Goal: Find specific page/section: Find specific page/section

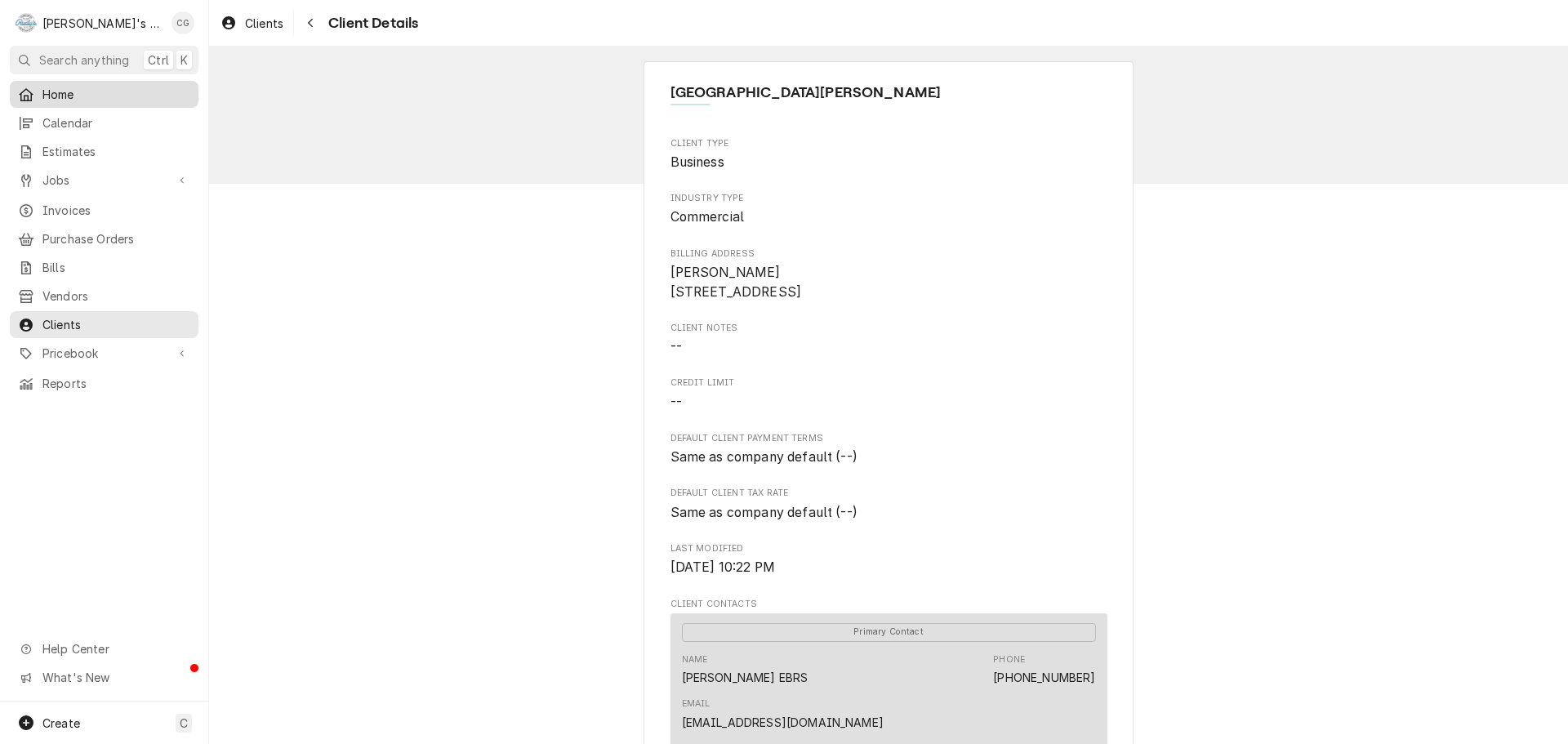
click at [115, 95] on span "Home" at bounding box center [117, 94] width 148 height 18
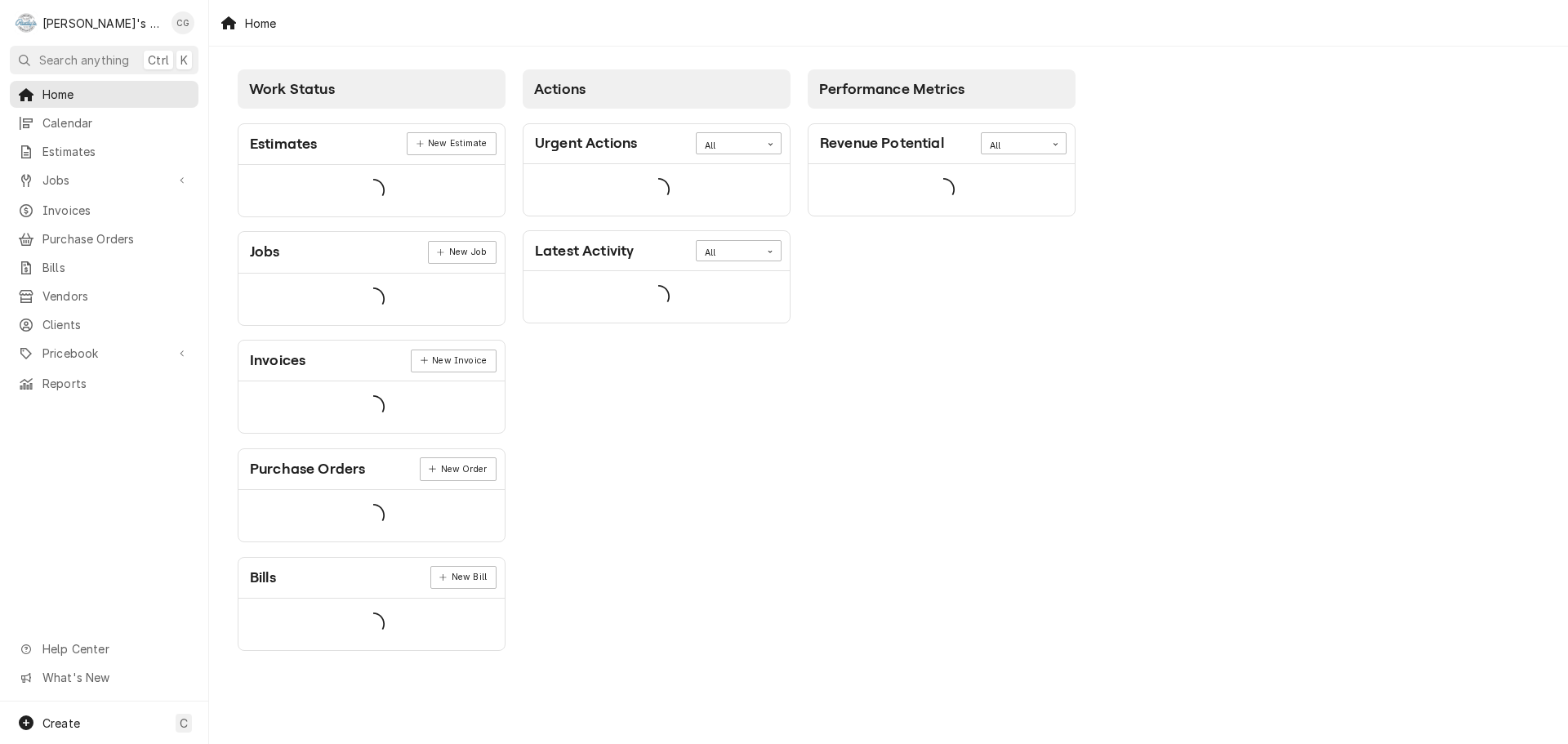
click at [71, 88] on span "Home" at bounding box center [117, 94] width 148 height 18
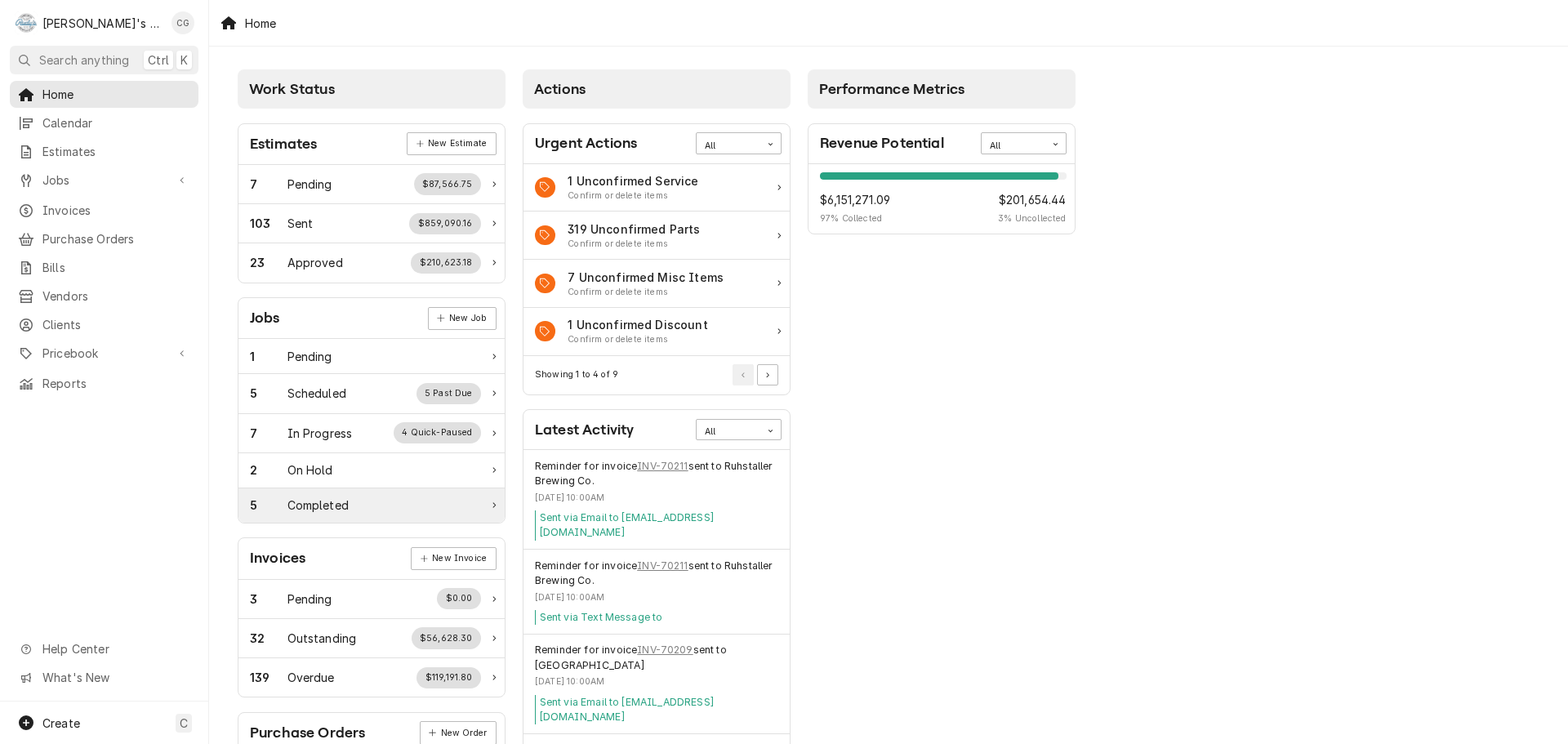
click at [323, 503] on div "Completed" at bounding box center [318, 505] width 61 height 18
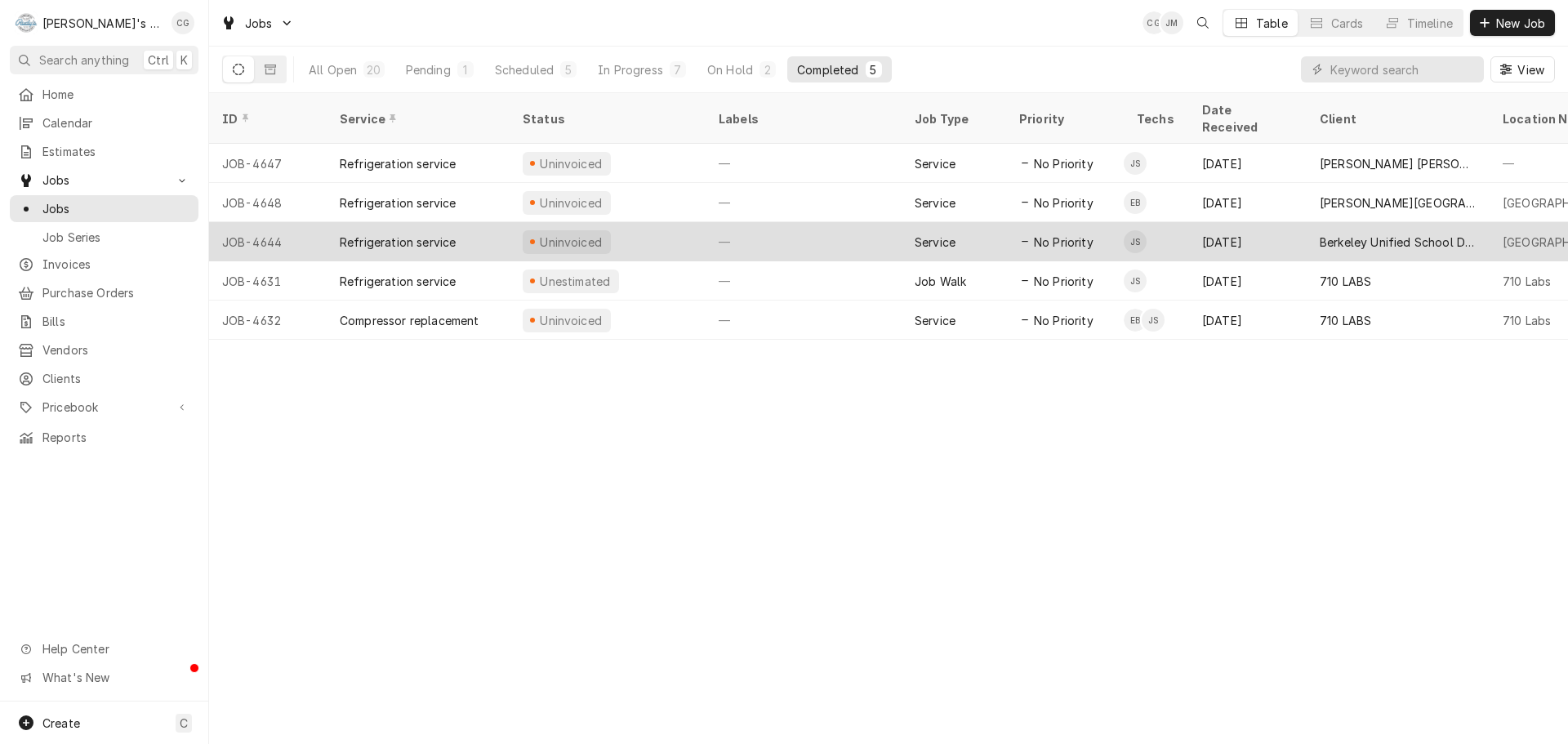
click at [1378, 233] on div "Berkeley Unified School District & Nutrition Services Department" at bounding box center [1399, 242] width 157 height 18
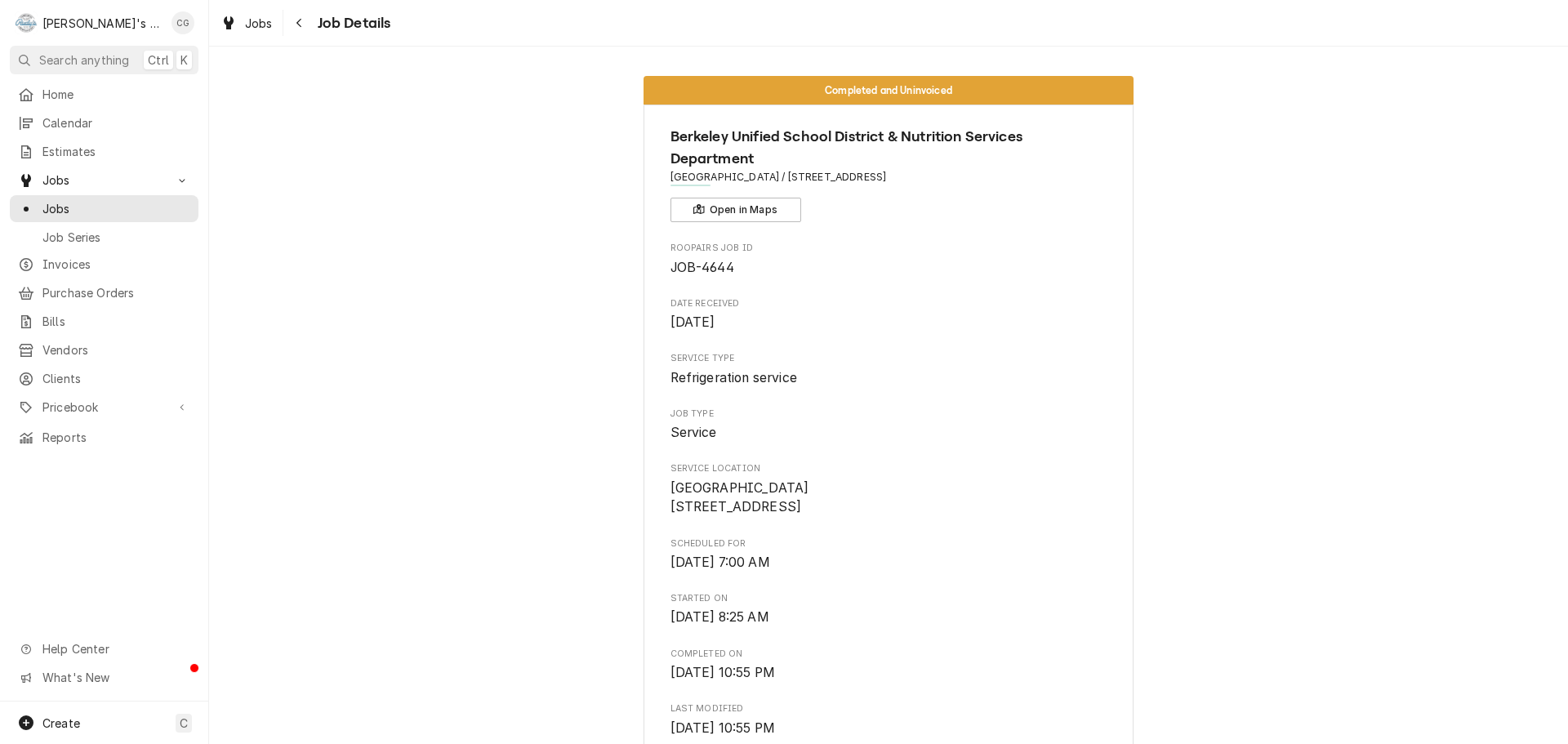
click at [60, 91] on span "Home" at bounding box center [117, 94] width 148 height 18
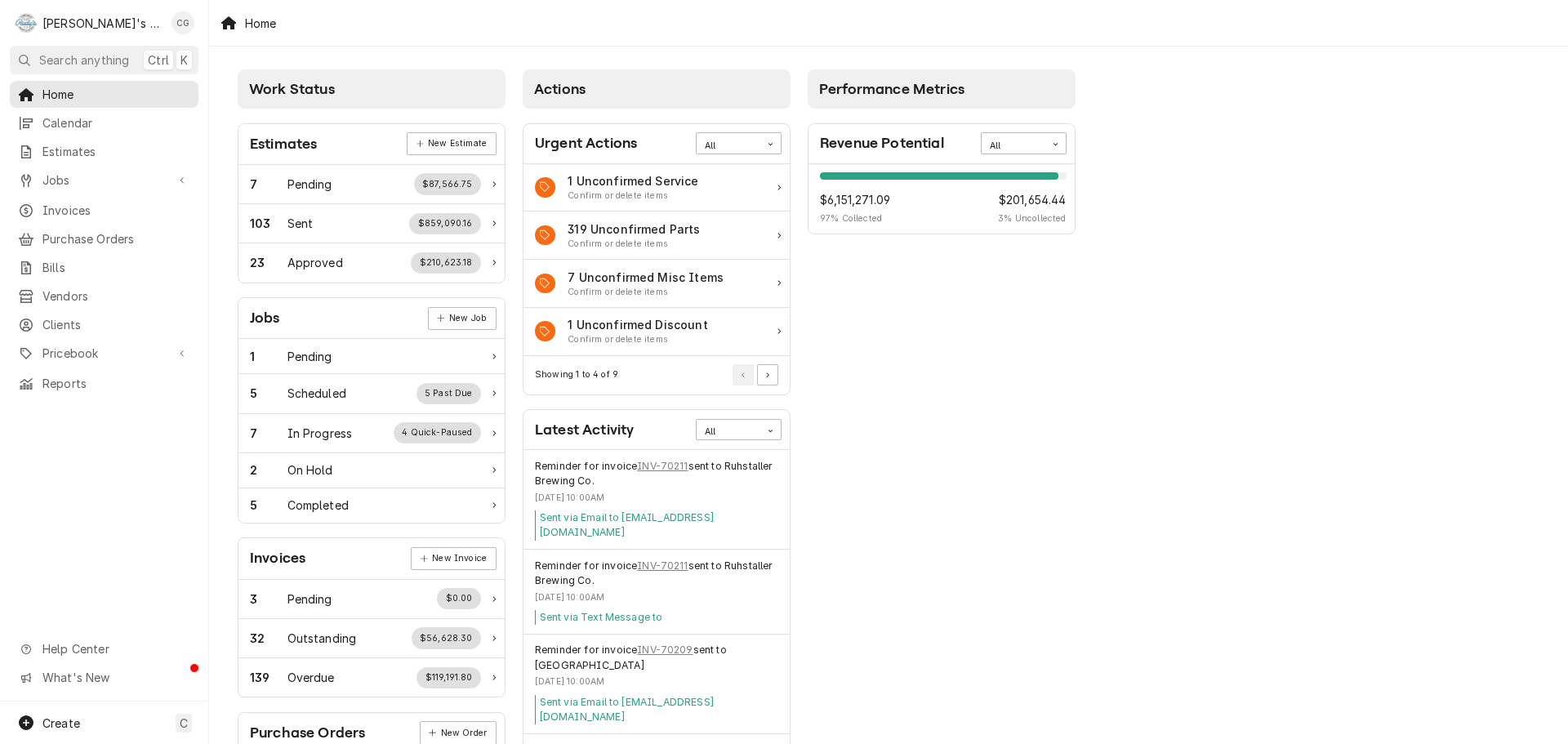
click at [103, 61] on span "Search anything" at bounding box center [83, 60] width 90 height 18
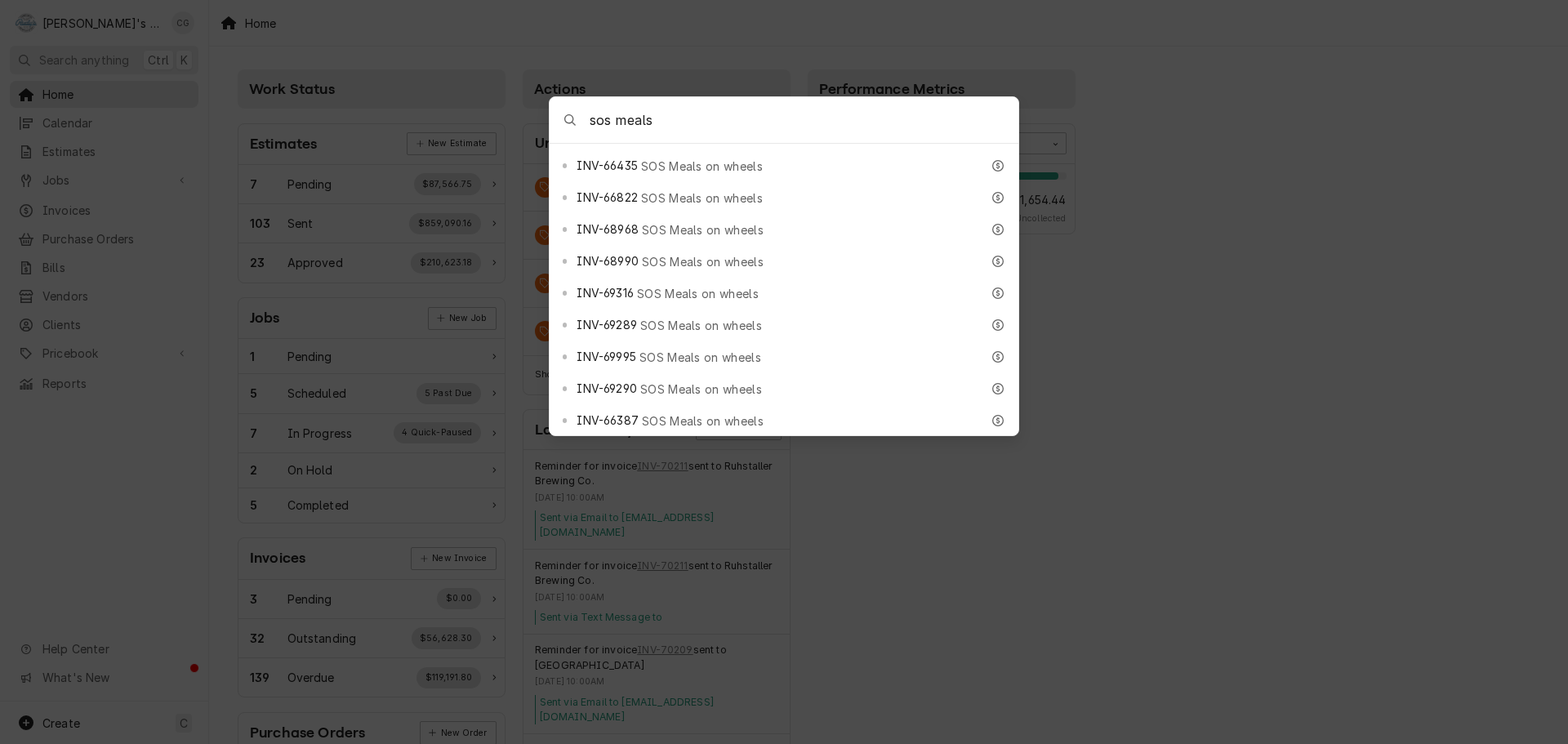
scroll to position [1144, 0]
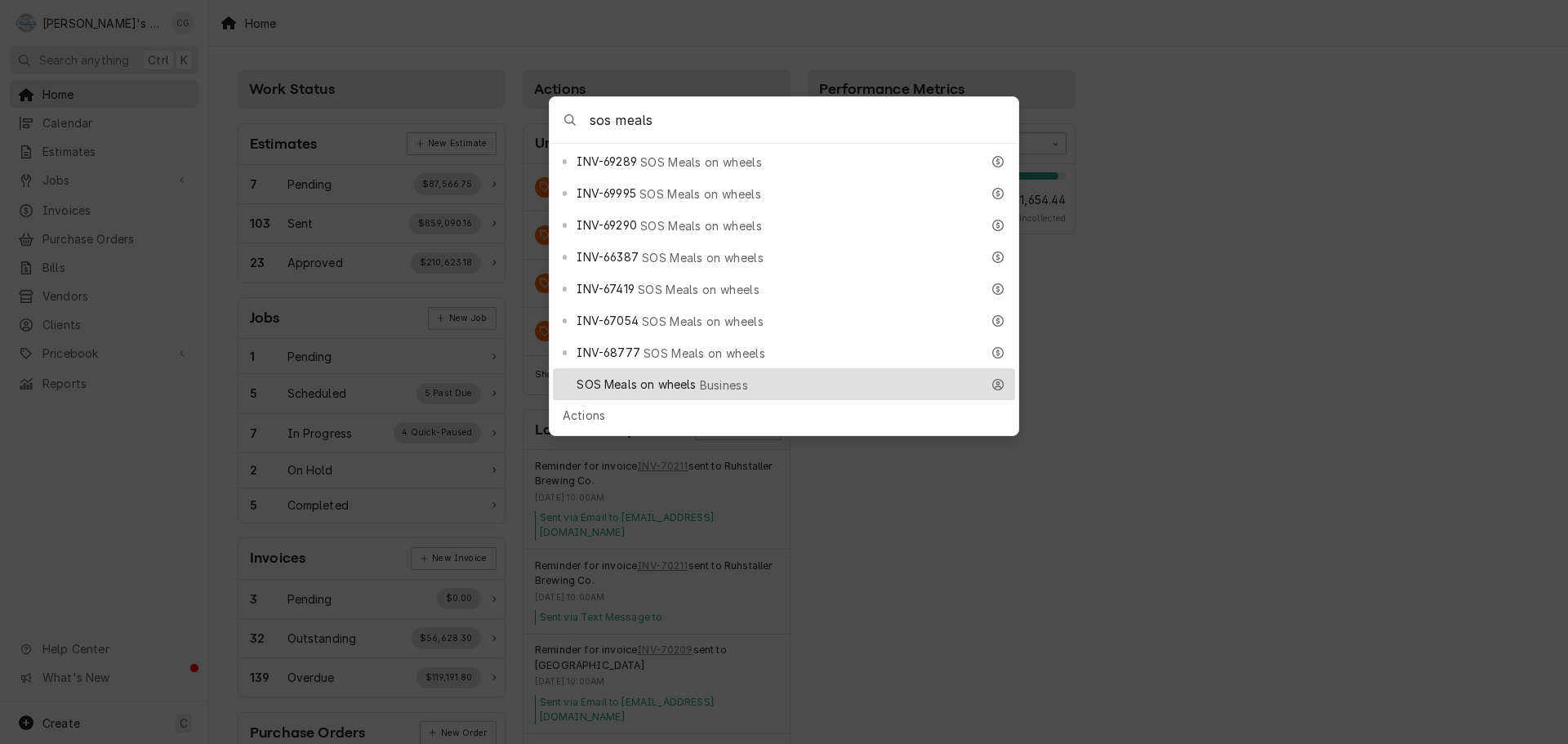
type input "sos meals"
click at [693, 376] on span "SOS Meals on wheels" at bounding box center [636, 384] width 119 height 18
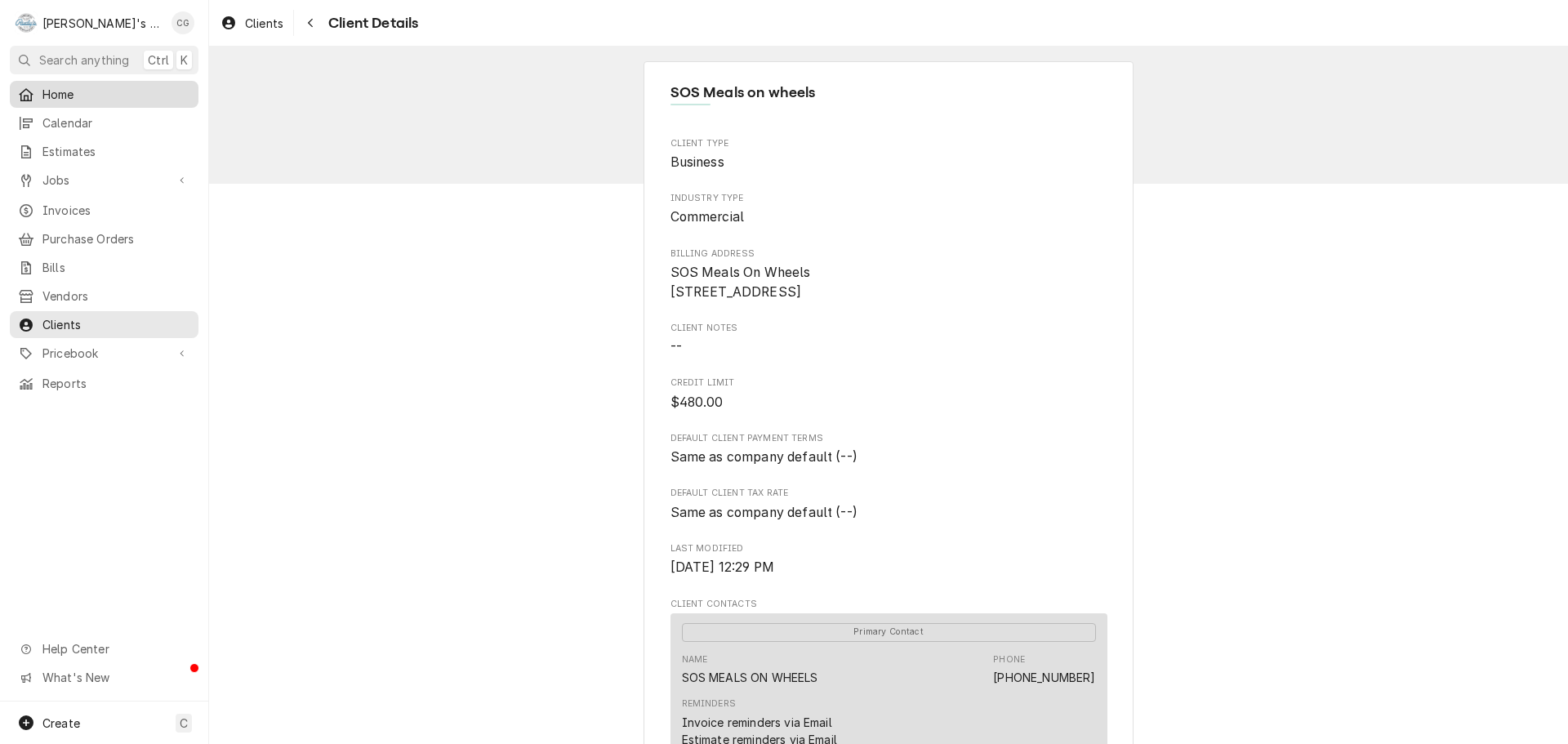
click at [61, 94] on span "Home" at bounding box center [117, 94] width 148 height 18
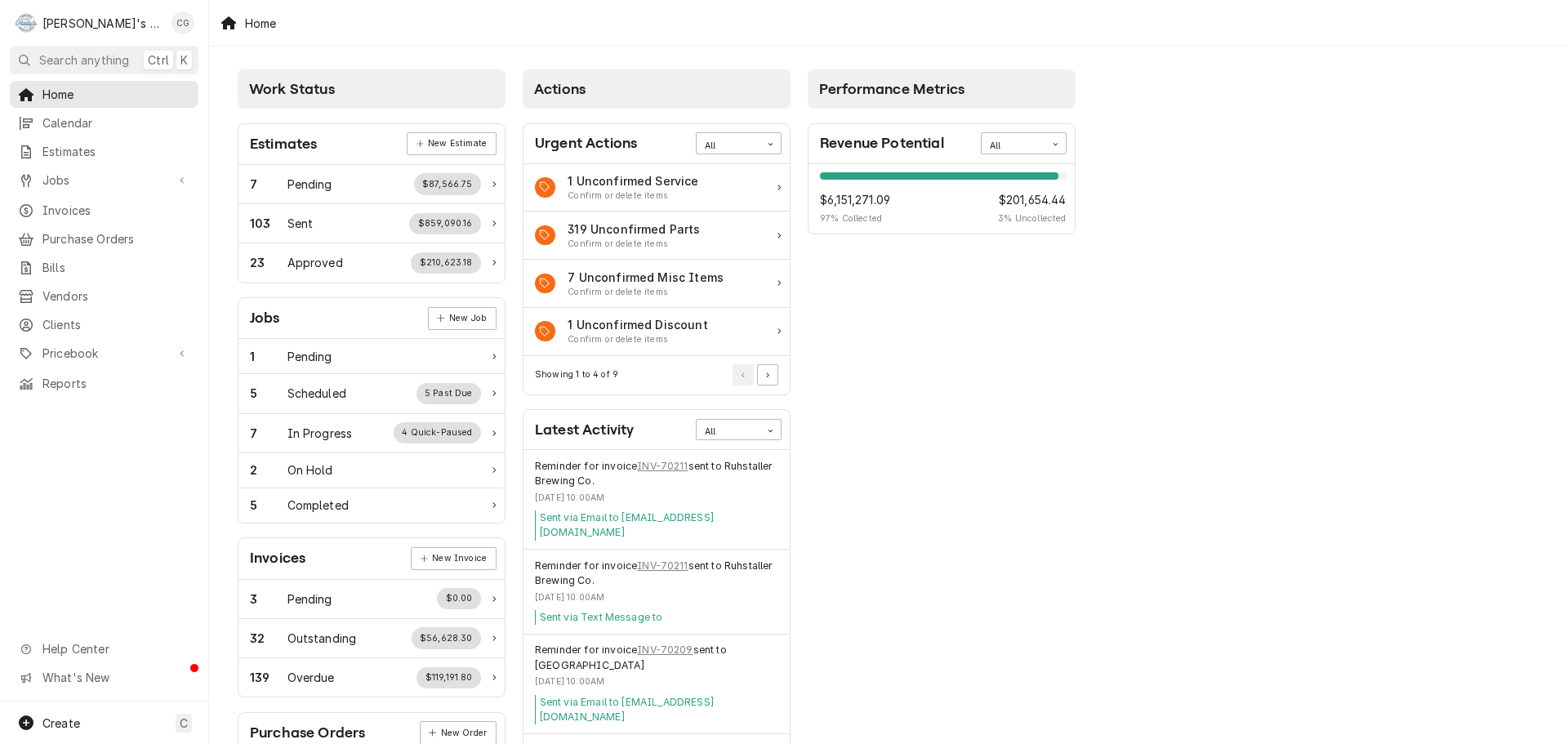
click at [64, 58] on span "Search anything" at bounding box center [83, 60] width 90 height 18
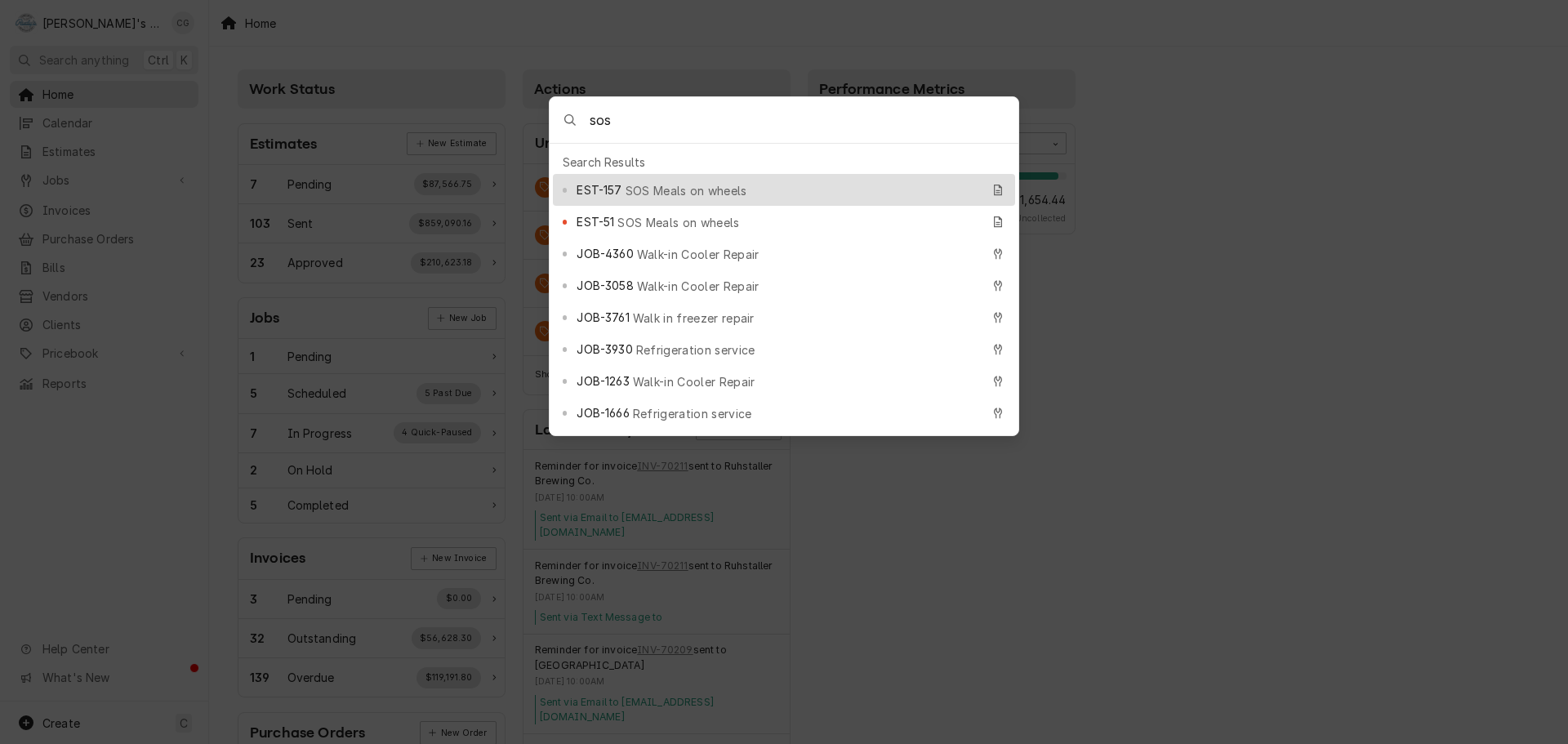
click at [630, 127] on input "sos" at bounding box center [803, 119] width 428 height 45
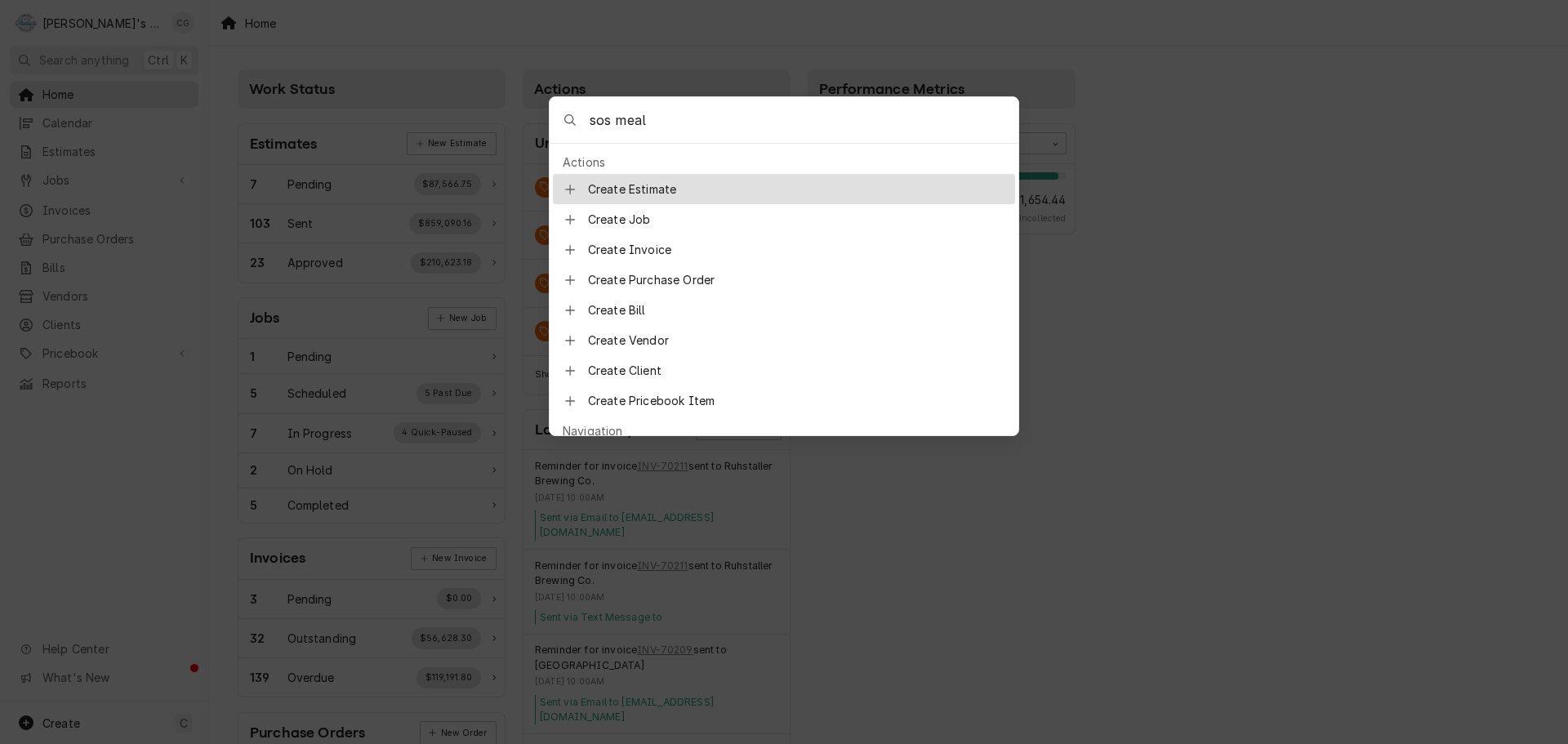
type input "sos meals"
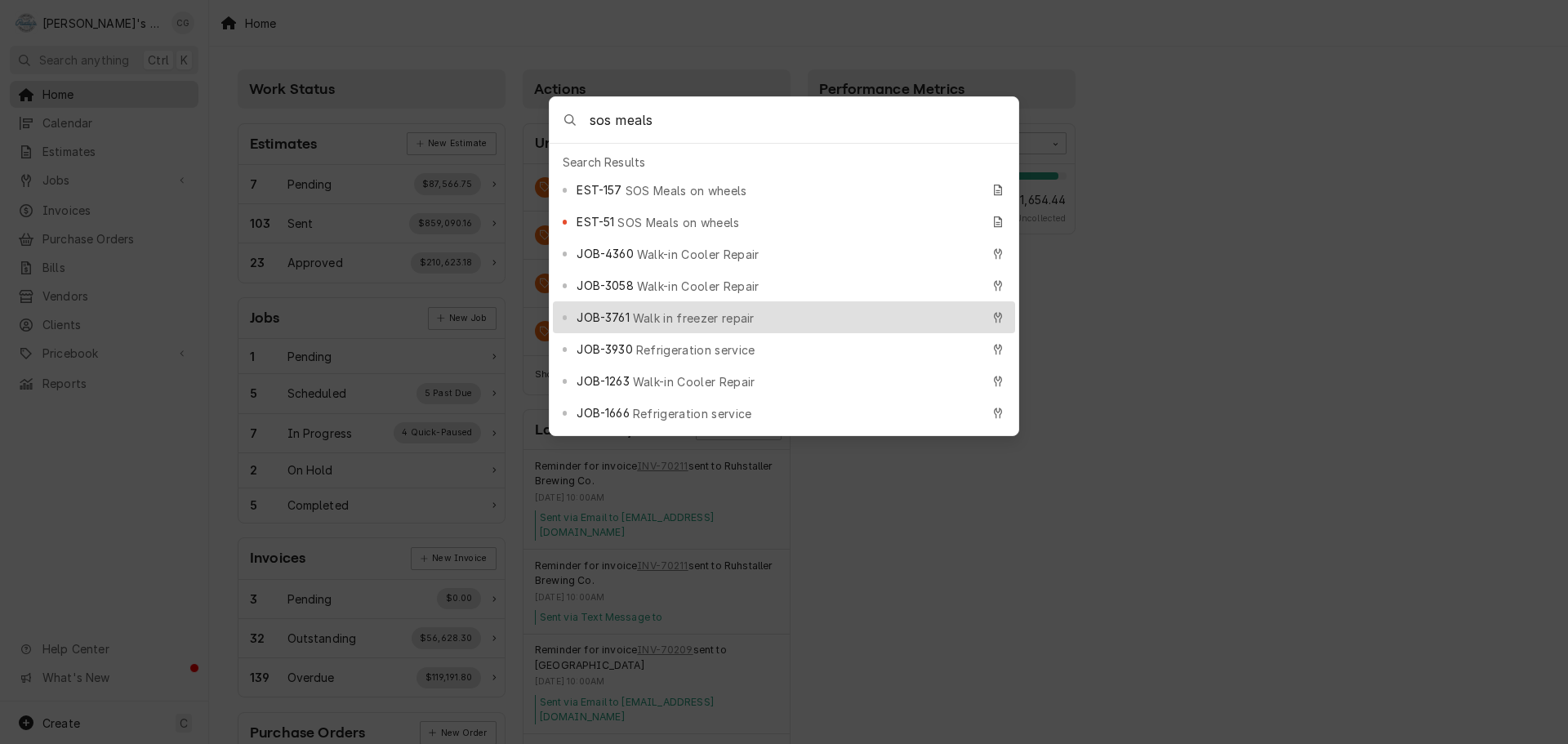
click at [129, 93] on body "R Rudy's Commercial Refrigeration CG Search anything Ctrl K Home Calendar Estim…" at bounding box center [784, 372] width 1568 height 744
